Goal: Information Seeking & Learning: Get advice/opinions

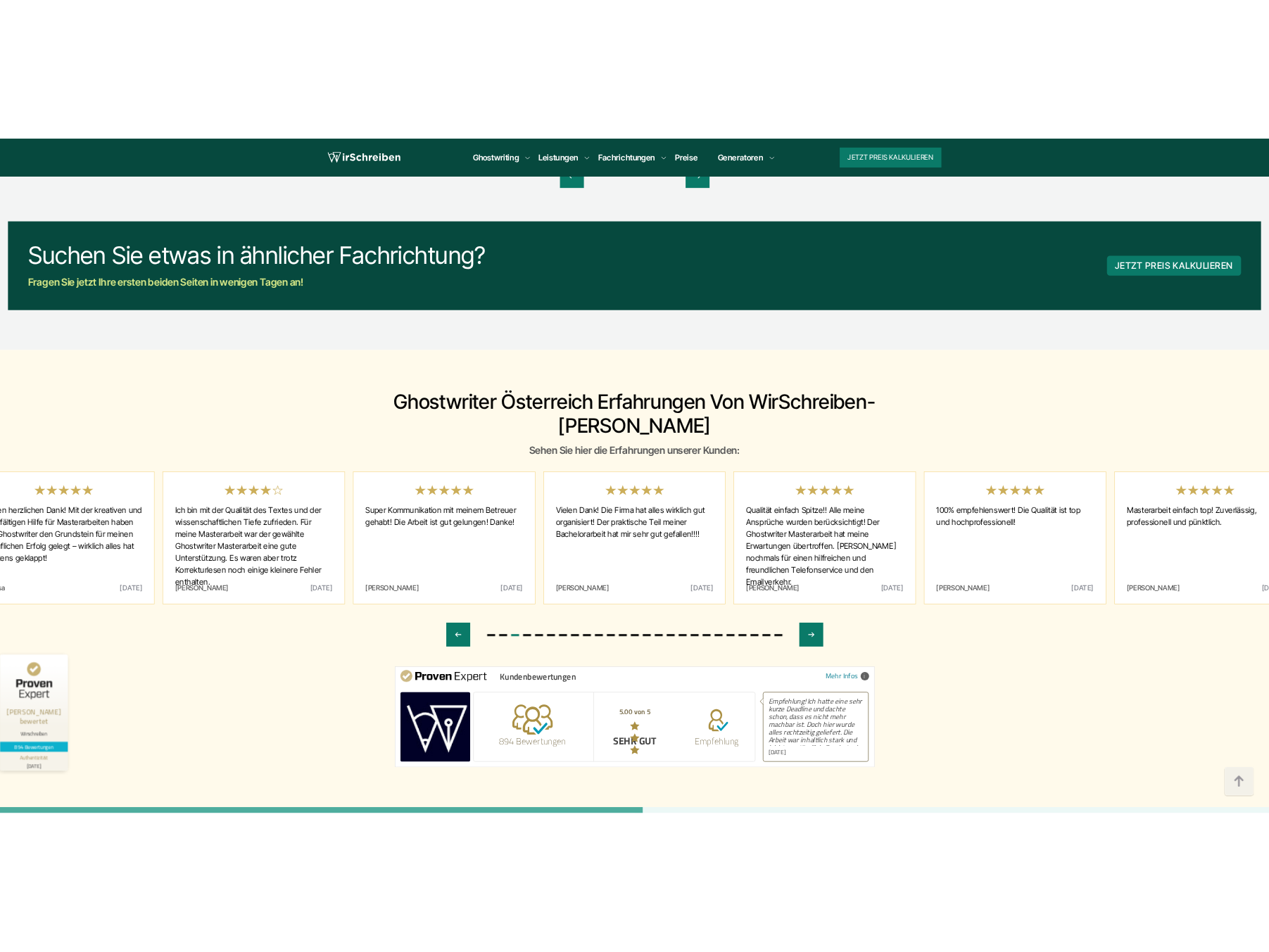
scroll to position [7375, 0]
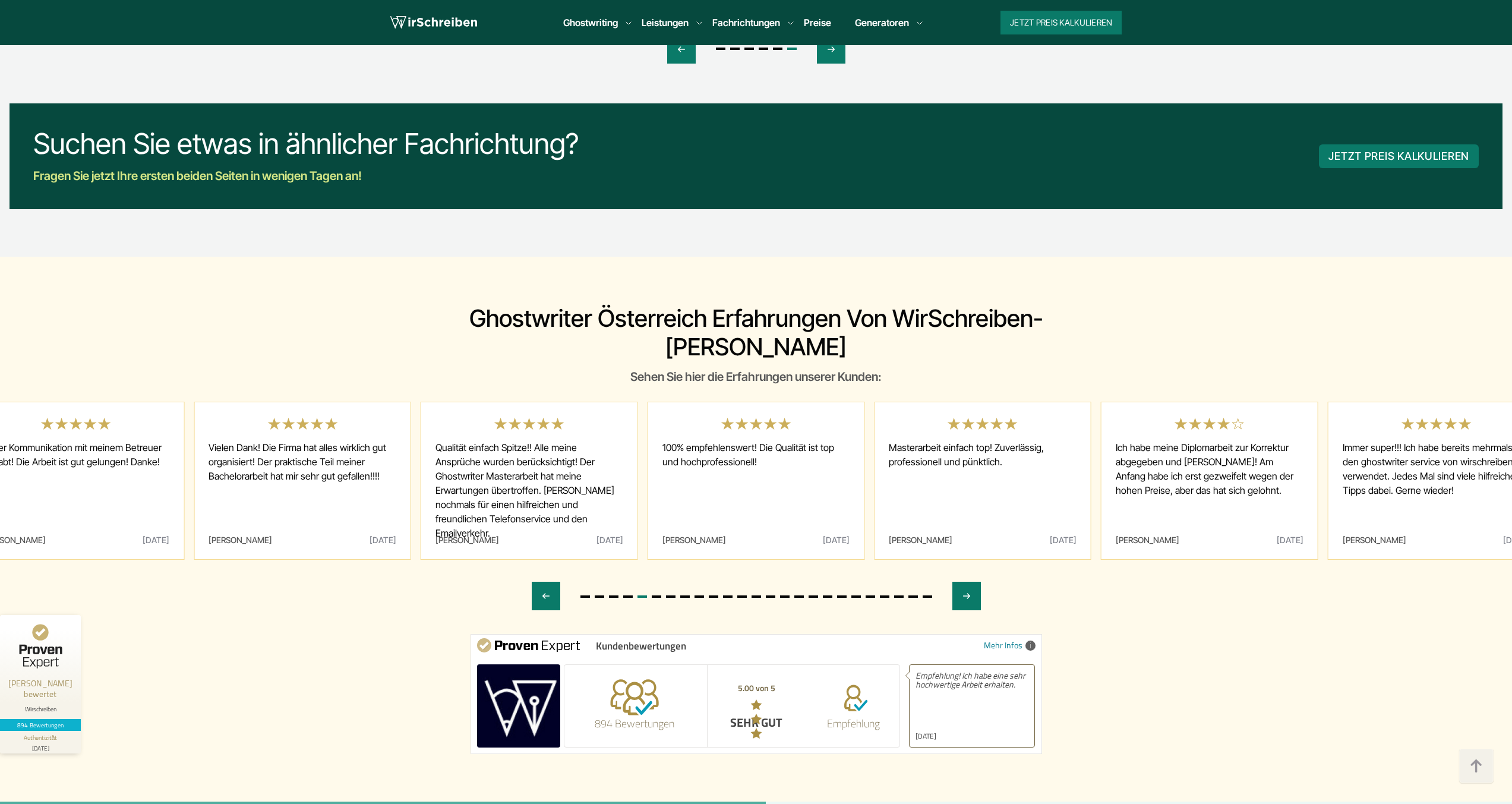
drag, startPoint x: 544, startPoint y: 571, endPoint x: 567, endPoint y: 461, distance: 112.4
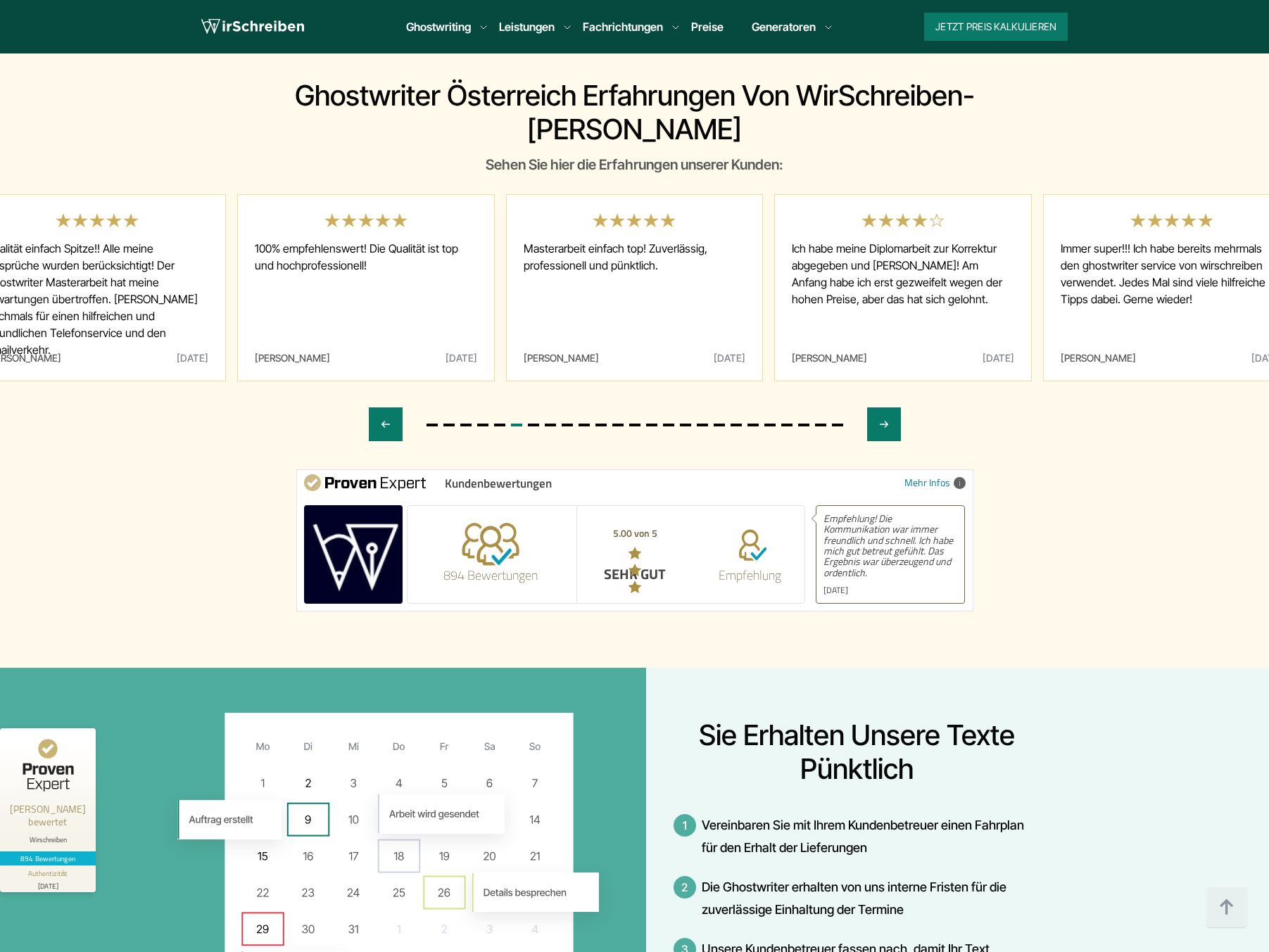
scroll to position [7671, 0]
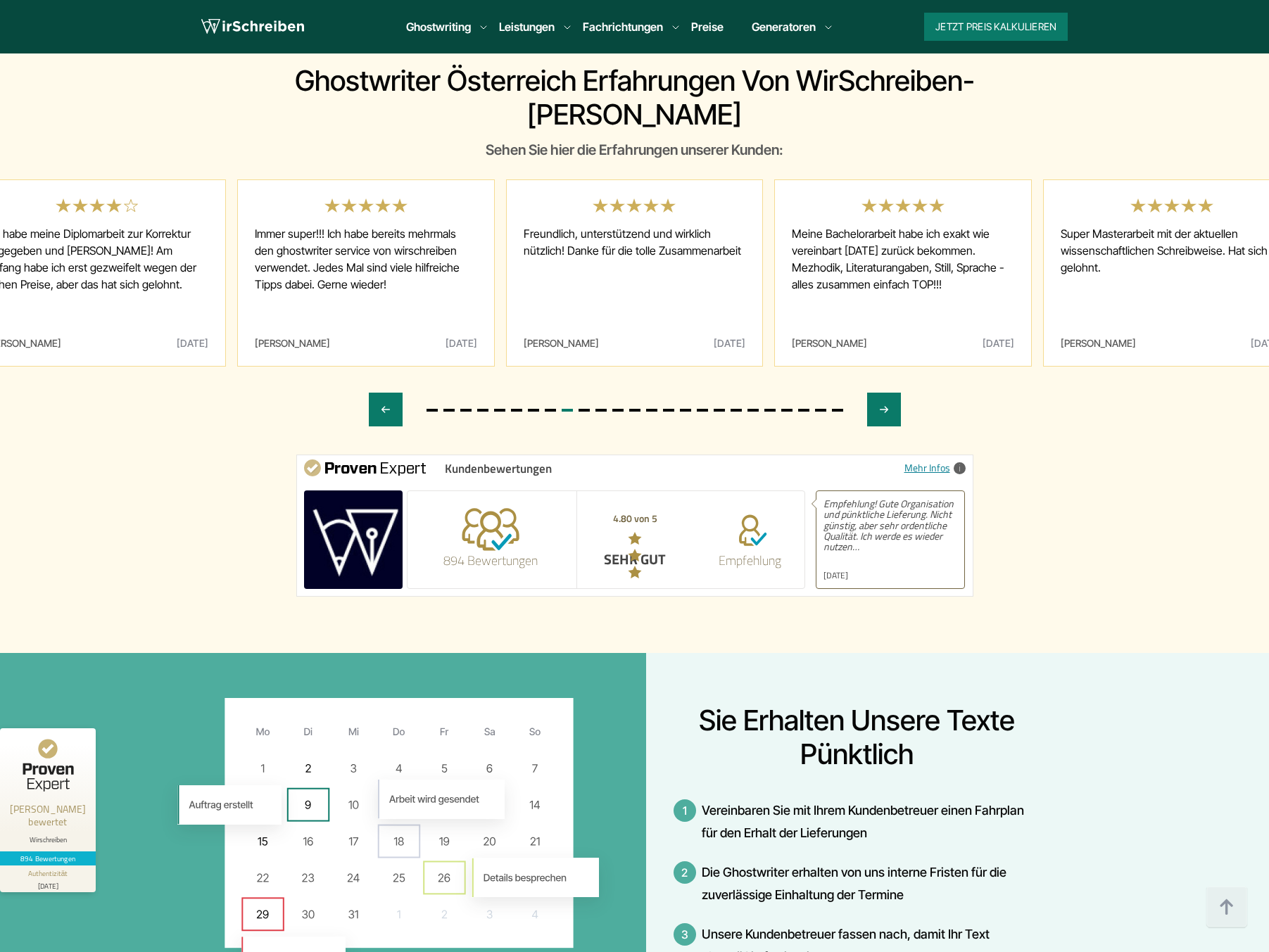
click at [946, 459] on link "Mehr Infos" at bounding box center [935, 466] width 61 height 15
click at [374, 491] on img at bounding box center [353, 539] width 98 height 98
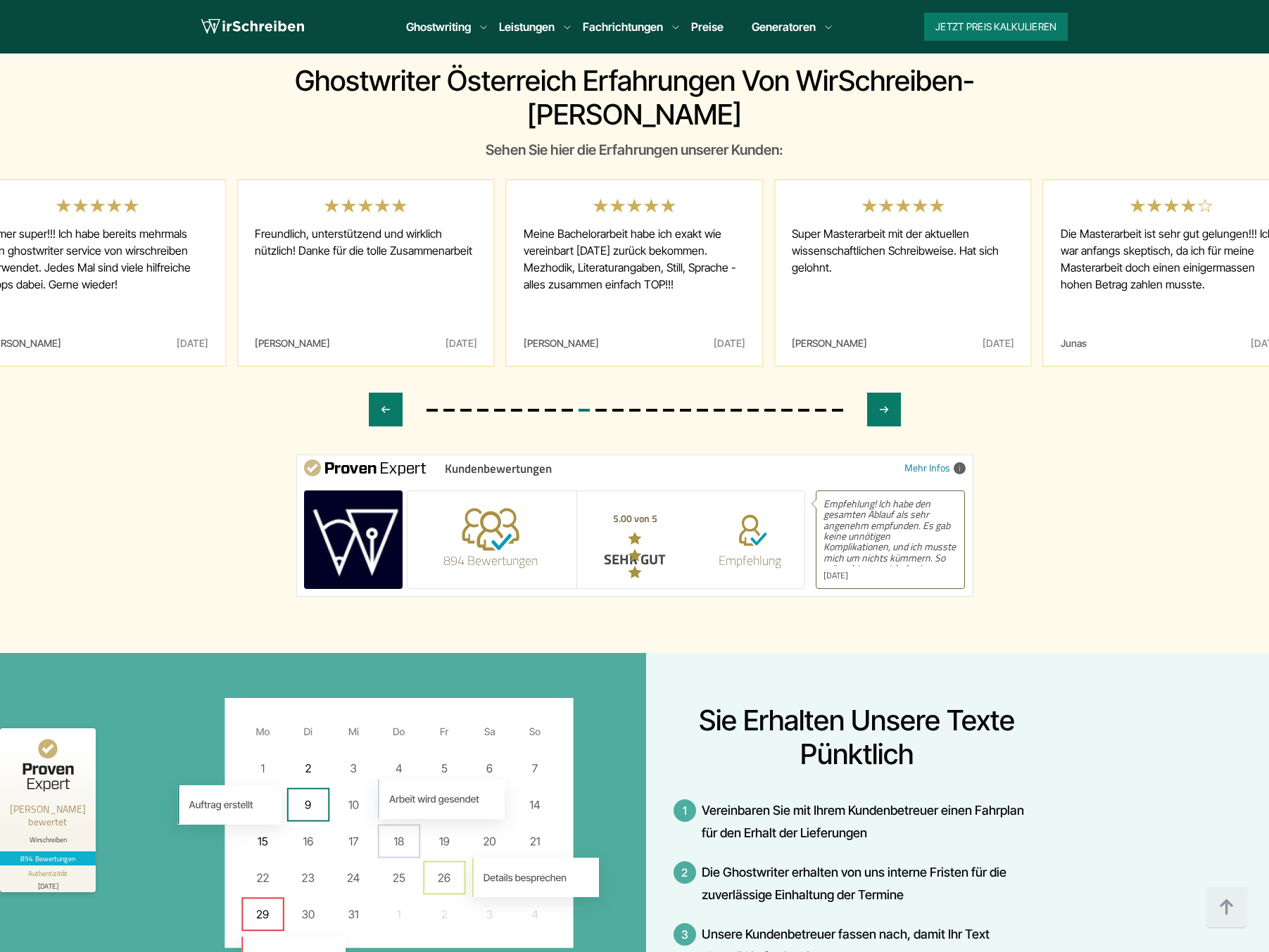
click at [472, 508] on span at bounding box center [490, 531] width 58 height 46
click at [633, 532] on icon at bounding box center [635, 538] width 13 height 12
click at [753, 512] on span at bounding box center [750, 533] width 35 height 42
drag, startPoint x: 981, startPoint y: 446, endPoint x: 955, endPoint y: 447, distance: 26.0
click at [975, 447] on div "Ghostwriter Österreich Erfahrungen von WirSchreiben-[PERSON_NAME] Sehen Sie hie…" at bounding box center [634, 330] width 901 height 532
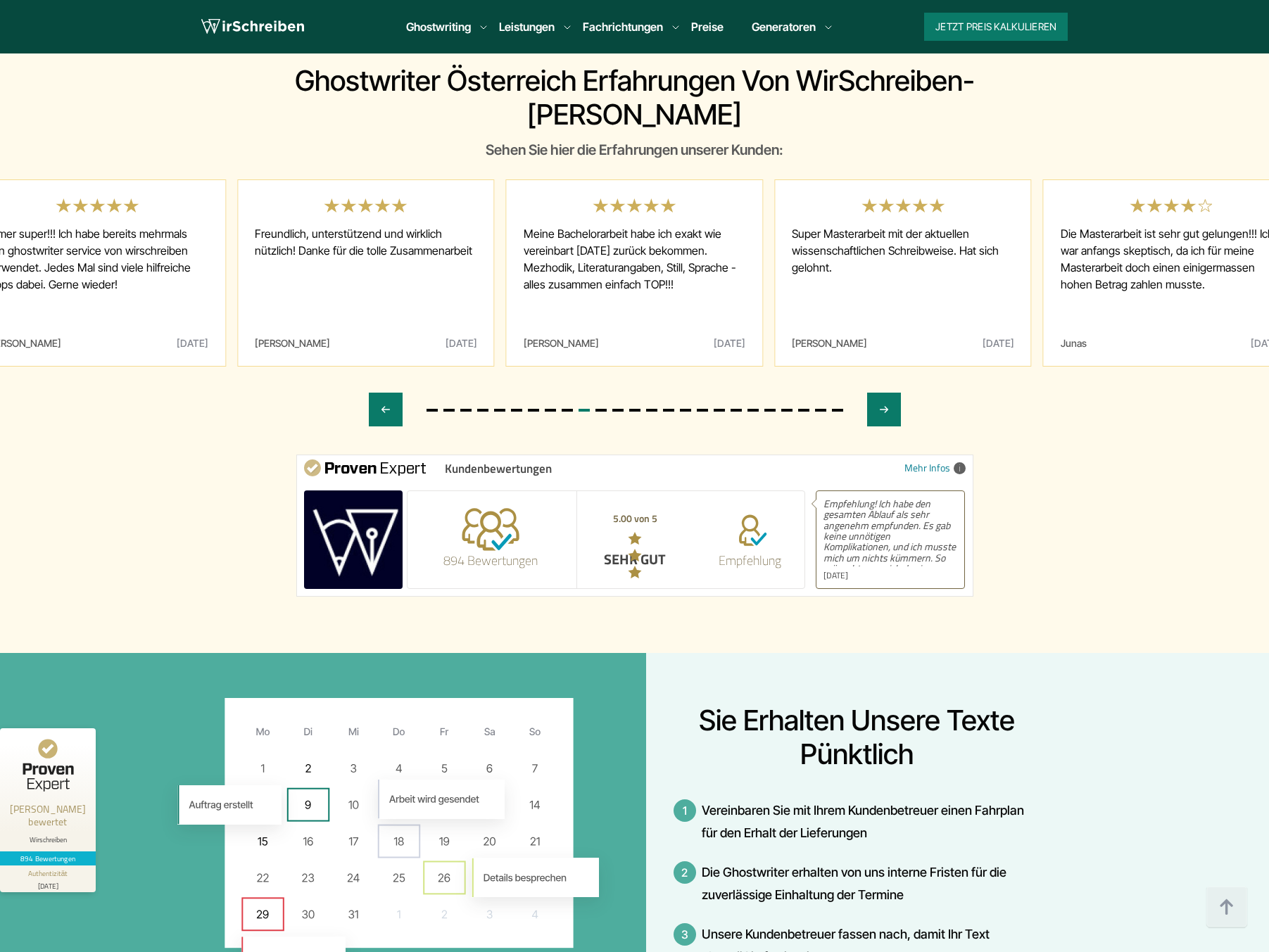
click at [889, 498] on span "Empfehlung! Ich habe den gesamten Ablauf als sehr angenehm empfunden. Es gab ke…" at bounding box center [890, 532] width 134 height 69
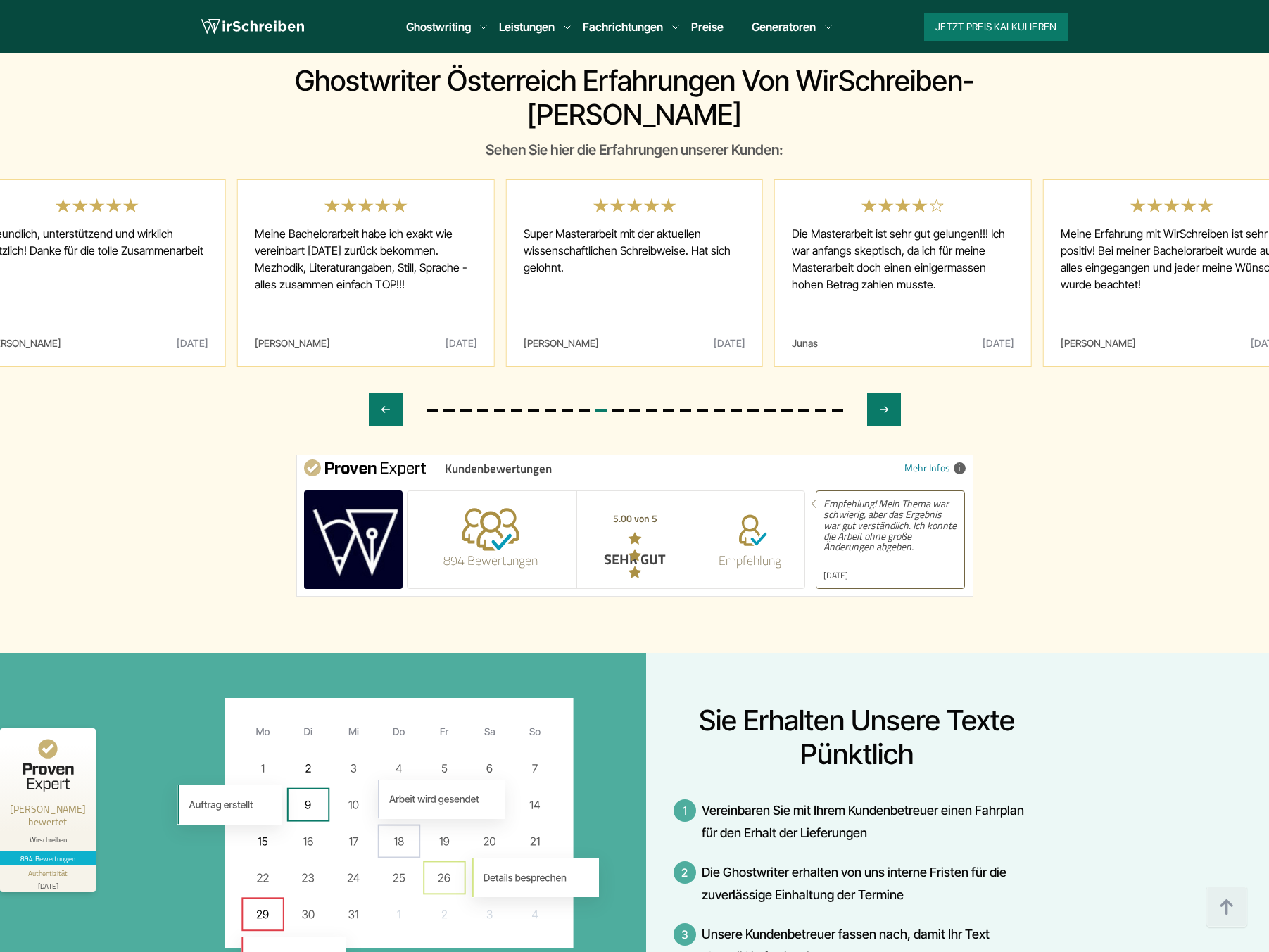
click at [374, 491] on img at bounding box center [353, 539] width 98 height 98
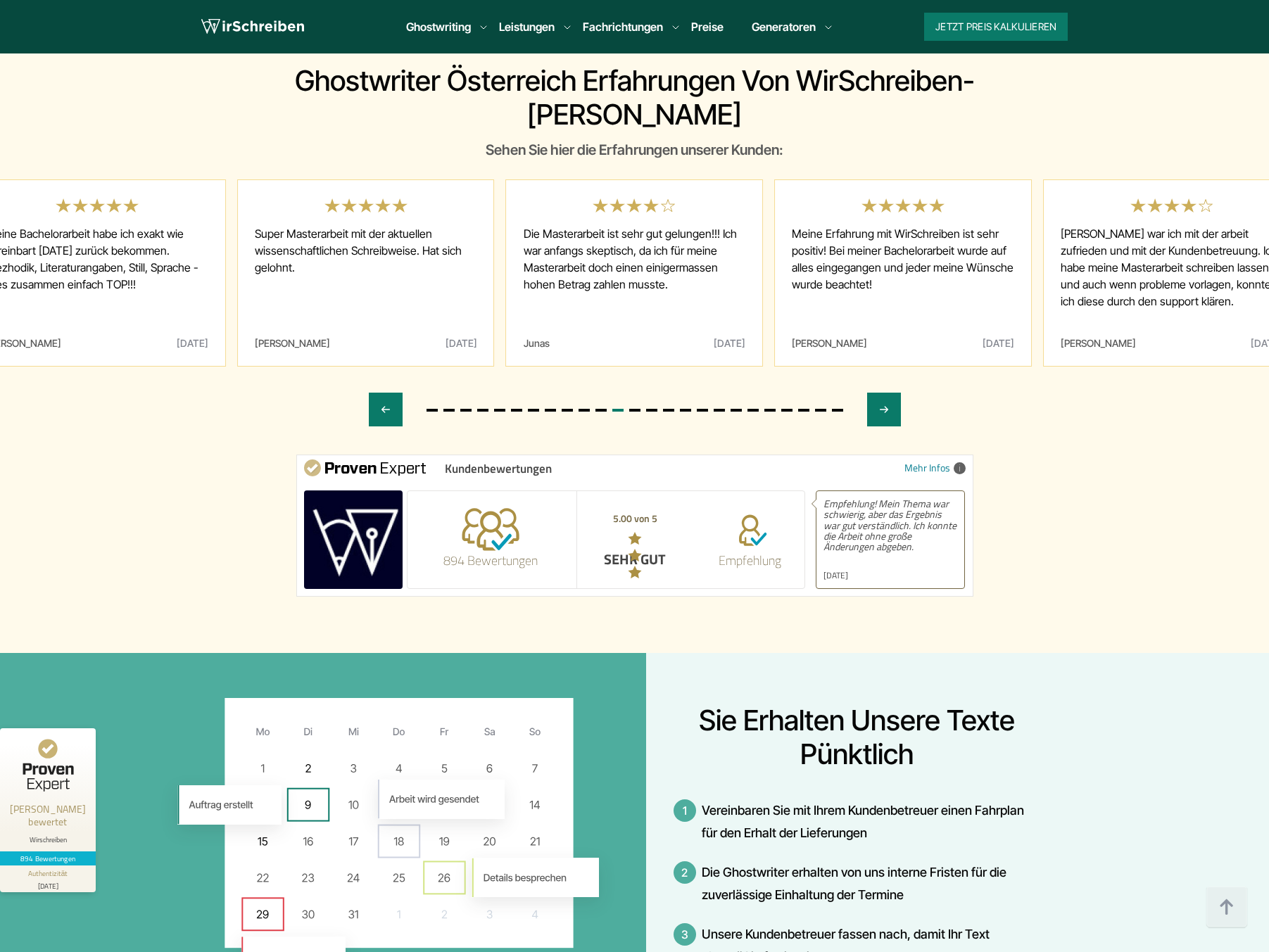
click at [483, 508] on span at bounding box center [490, 531] width 58 height 46
click at [423, 459] on img at bounding box center [365, 467] width 122 height 17
click at [465, 461] on span "Kundenbewertungen" at bounding box center [498, 468] width 107 height 13
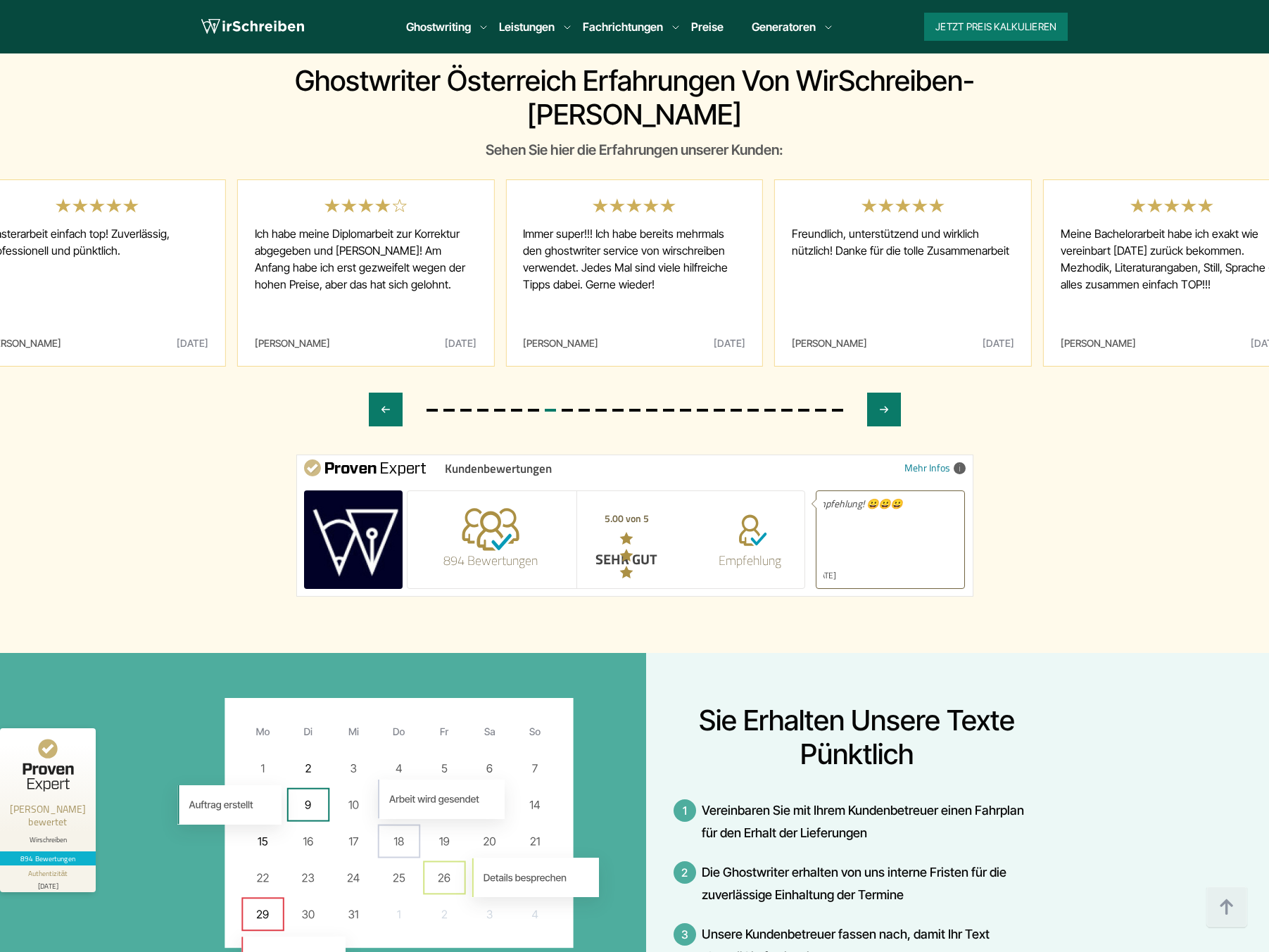
click at [520, 461] on span "Kundenbewertungen" at bounding box center [498, 468] width 107 height 13
copy span "Kundenbewertungen"
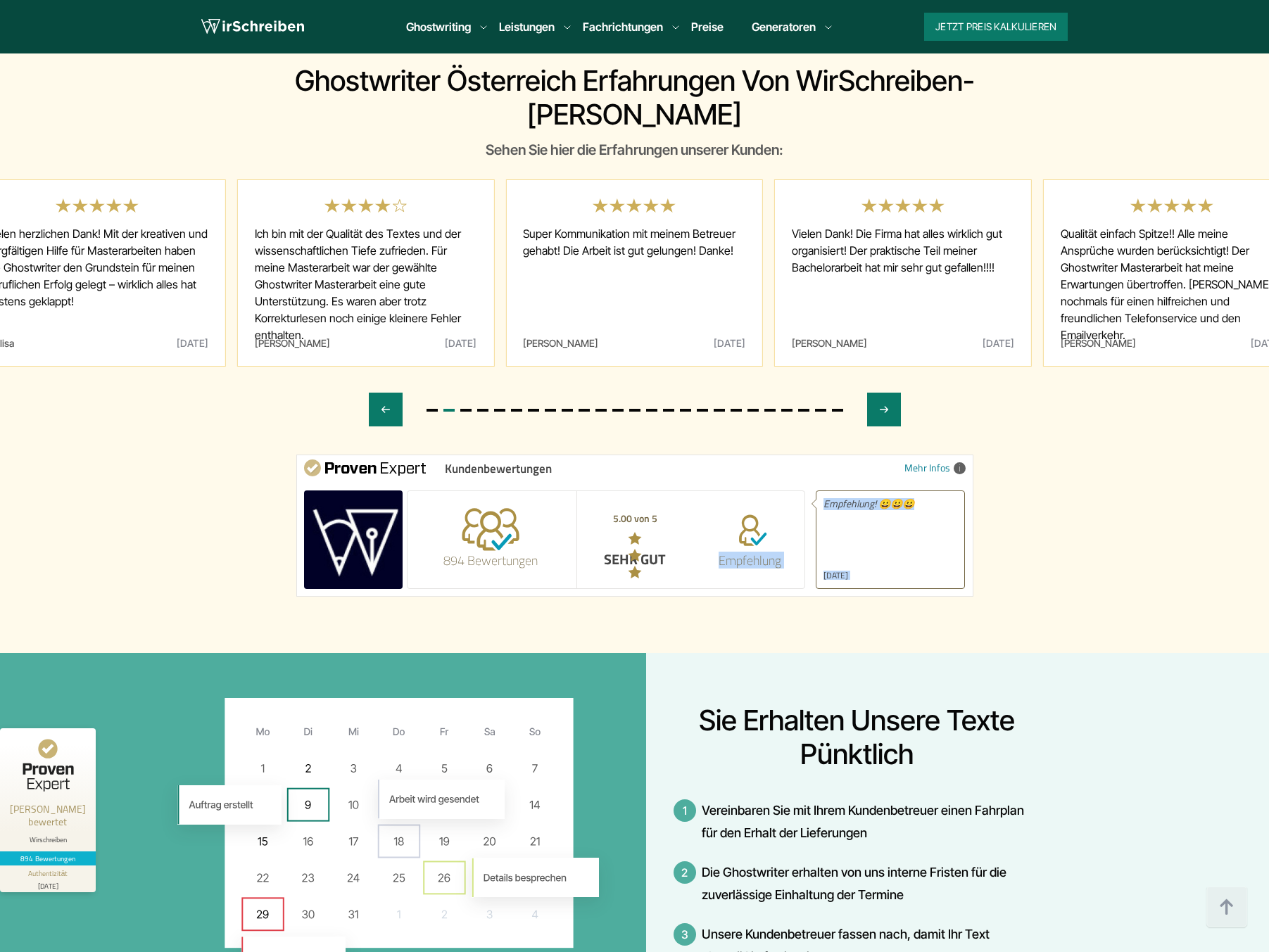
drag, startPoint x: 873, startPoint y: 453, endPoint x: 742, endPoint y: 465, distance: 131.5
click at [796, 491] on div "894 Bewertungen 5.00 von 5 SEHR GUT 4.80 von 5 SEHR GUT 4.00 von 5 GUT 5.00 von…" at bounding box center [634, 539] width 683 height 98
drag, startPoint x: 669, startPoint y: 448, endPoint x: 567, endPoint y: 442, distance: 102.2
click at [567, 498] on div "894 Bewertungen 5.00 von 5 SEHR GUT 4.80 von 5 SEHR GUT 4.00 von 5 GUT 5.00 von…" at bounding box center [606, 543] width 404 height 90
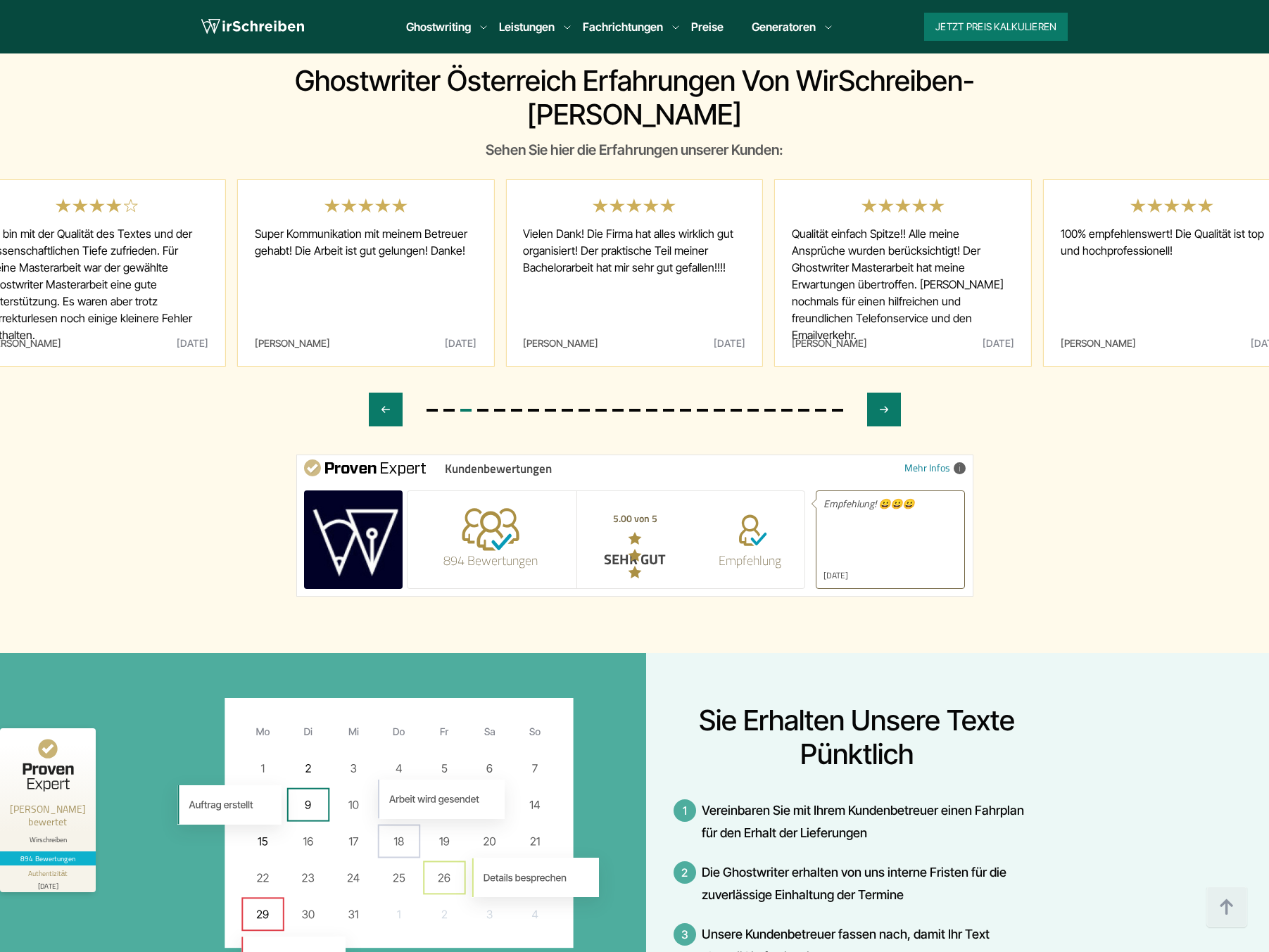
click at [610, 455] on div "Mehr Infos Kundenbewertungen" at bounding box center [634, 469] width 661 height 28
